Goal: Task Accomplishment & Management: Manage account settings

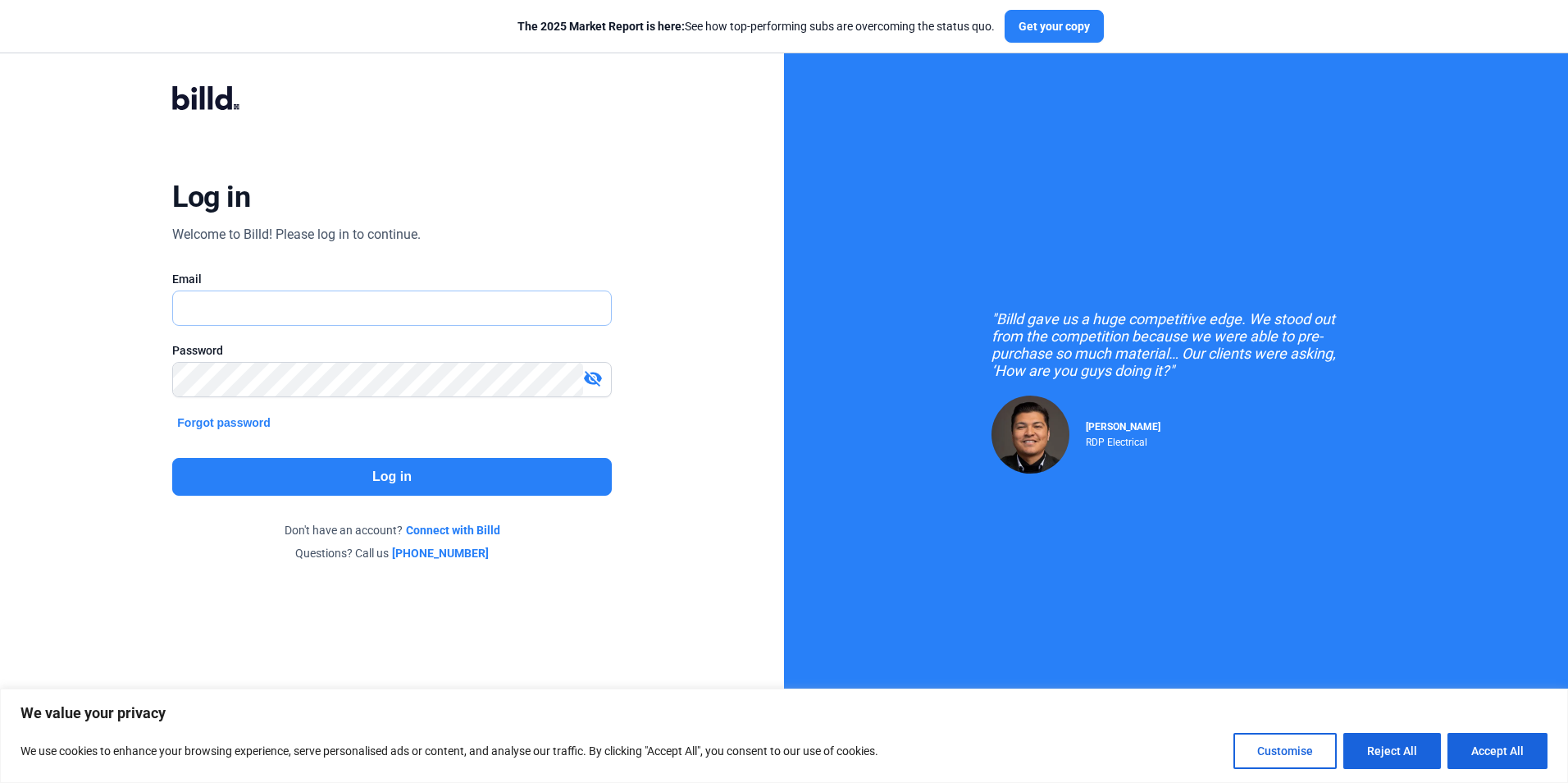
click at [221, 306] on input "text" at bounding box center [382, 308] width 419 height 33
click at [241, 314] on input "text" at bounding box center [391, 308] width 437 height 33
type input "[EMAIL_ADDRESS][DOMAIN_NAME]"
click at [305, 471] on button "Log in" at bounding box center [391, 476] width 439 height 37
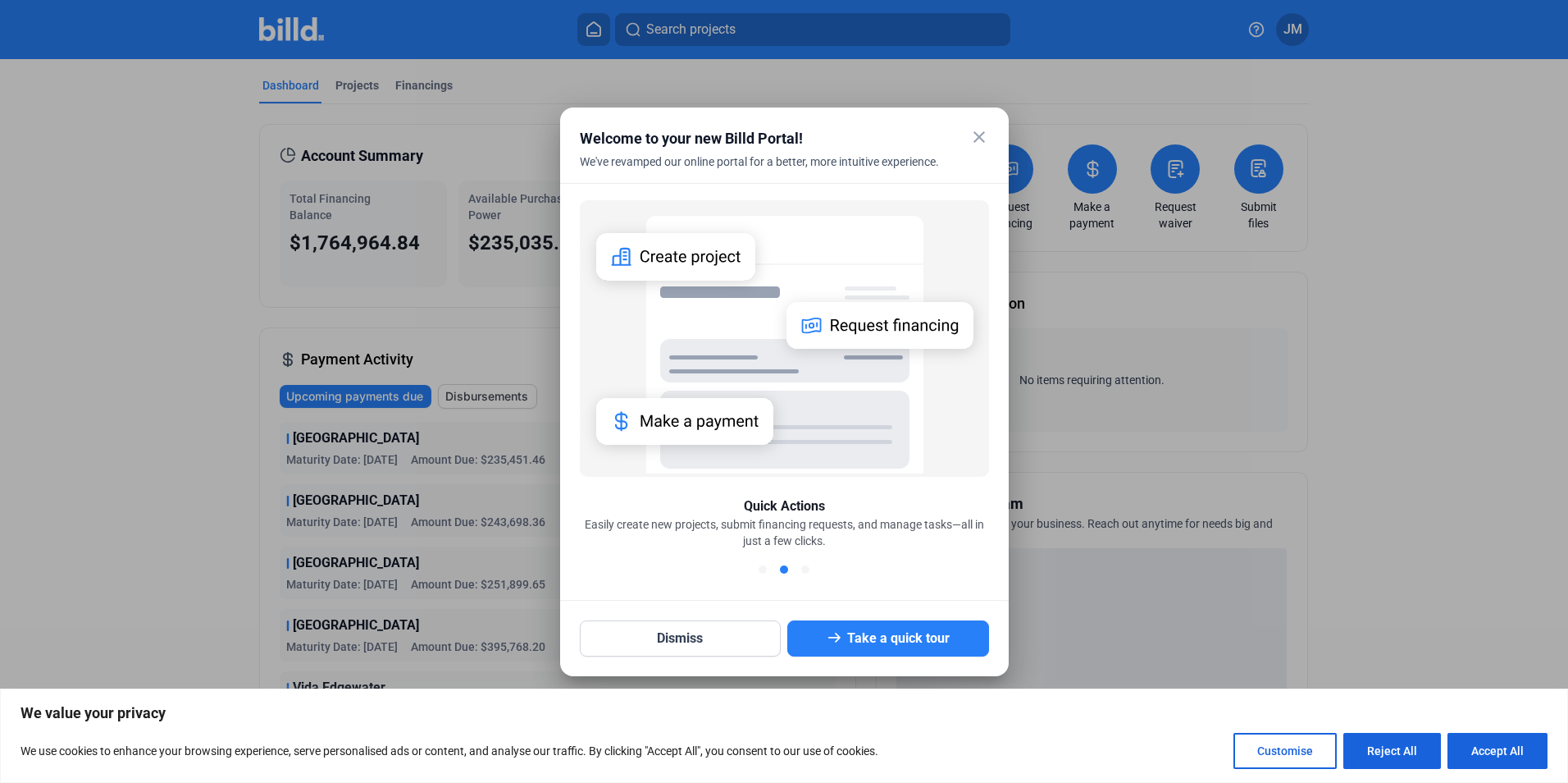
click at [972, 135] on mat-icon "close" at bounding box center [979, 136] width 20 height 20
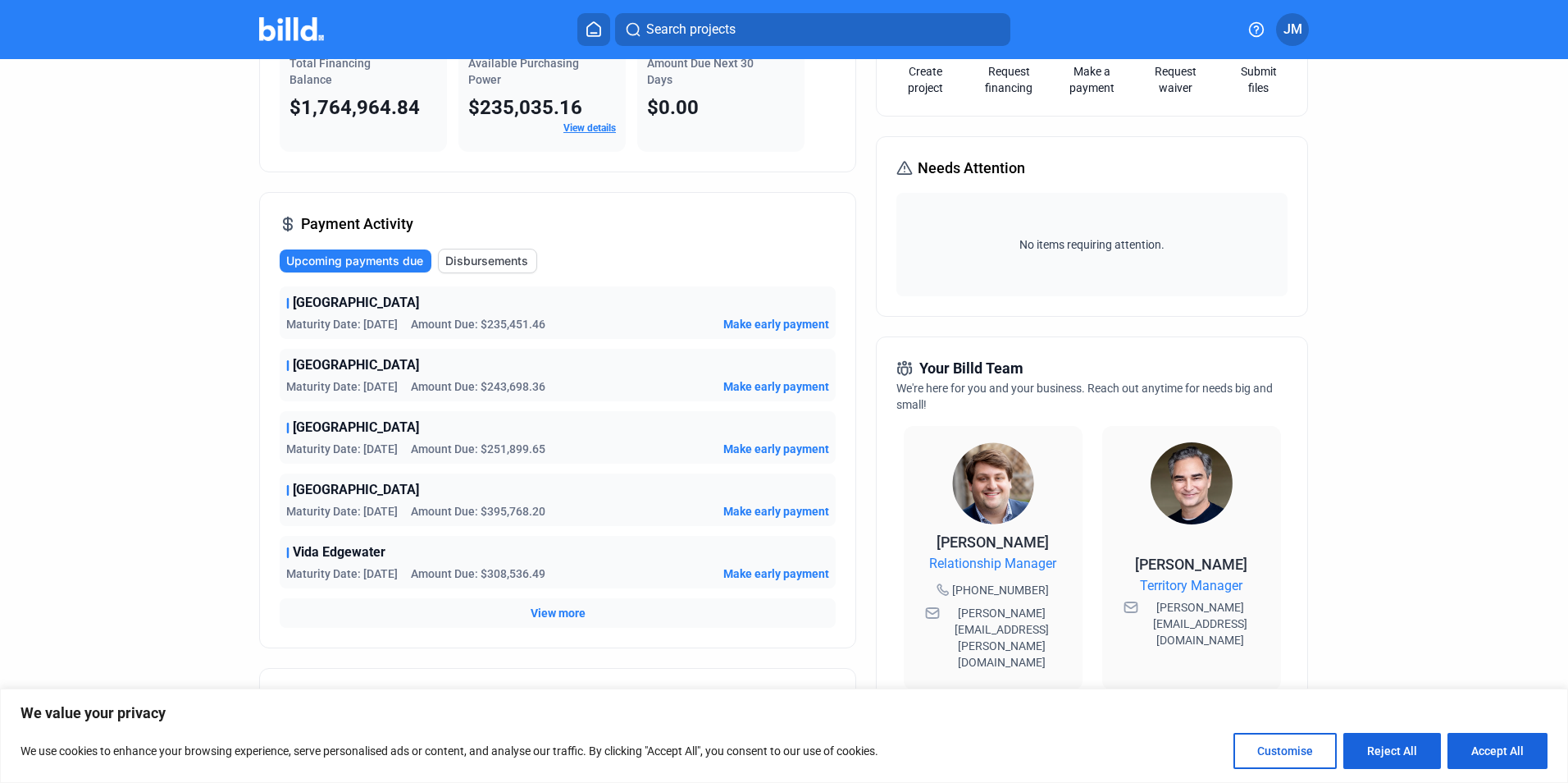
scroll to position [164, 0]
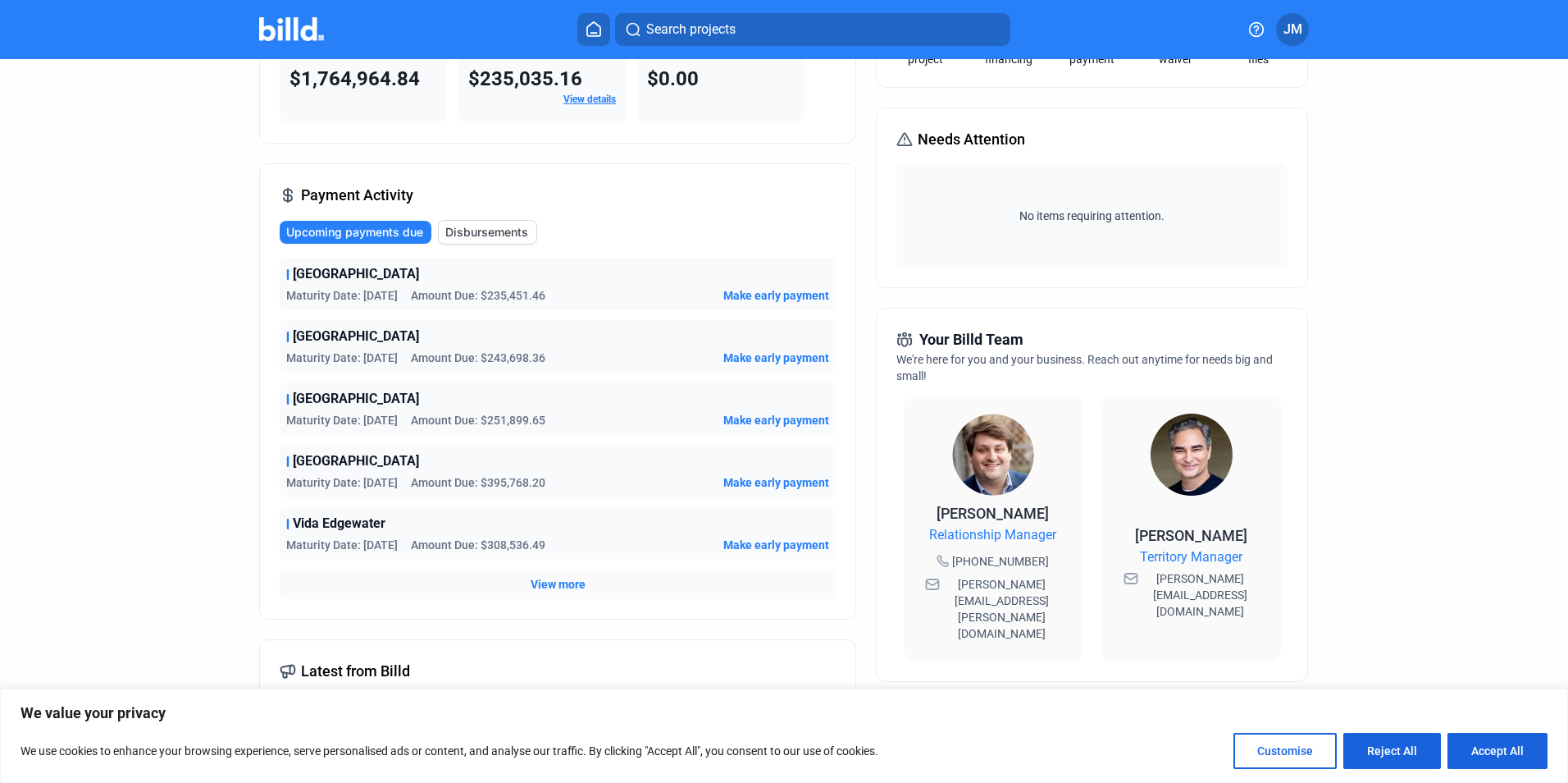
click at [492, 224] on span "Disbursements" at bounding box center [486, 232] width 83 height 16
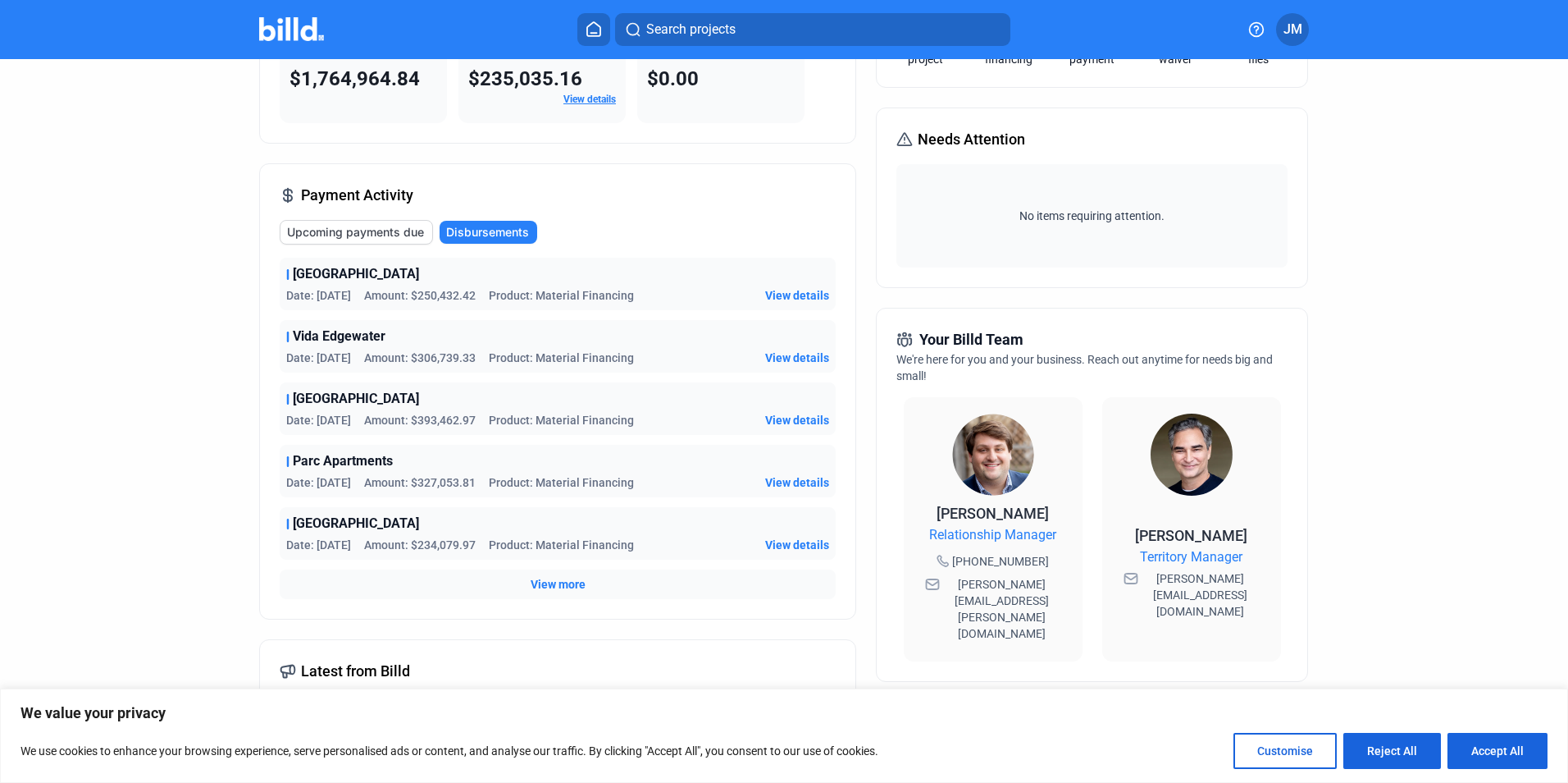
click at [1289, 34] on span "JM" at bounding box center [1293, 29] width 19 height 20
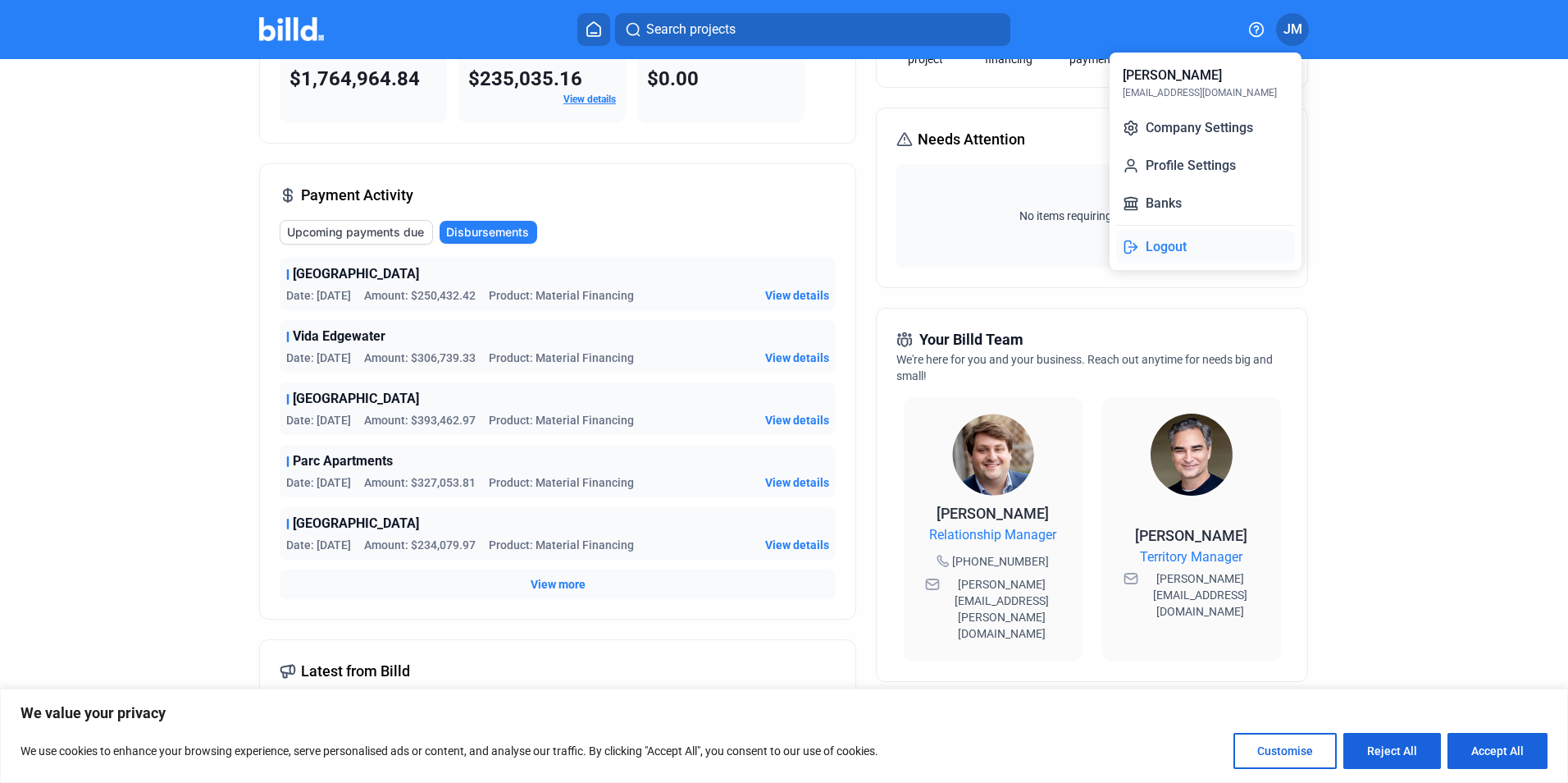
click at [1170, 248] on button "Logout" at bounding box center [1205, 247] width 179 height 33
